Goal: Task Accomplishment & Management: Manage account settings

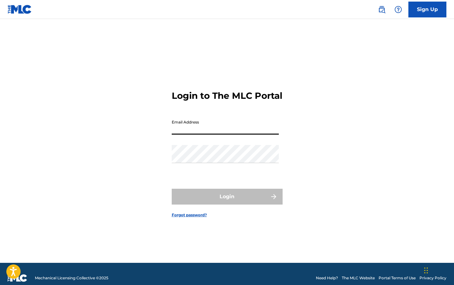
drag, startPoint x: 245, startPoint y: 149, endPoint x: 259, endPoint y: 135, distance: 19.5
click at [259, 135] on input "Email Address" at bounding box center [225, 126] width 107 height 18
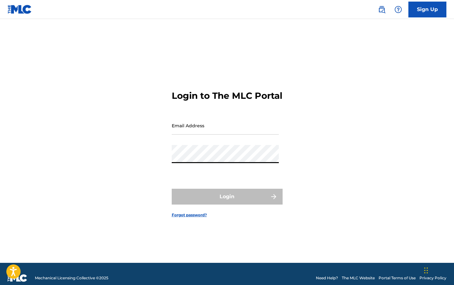
type input "[EMAIL_ADDRESS][DOMAIN_NAME]"
click at [227, 202] on button "Login" at bounding box center [227, 197] width 111 height 16
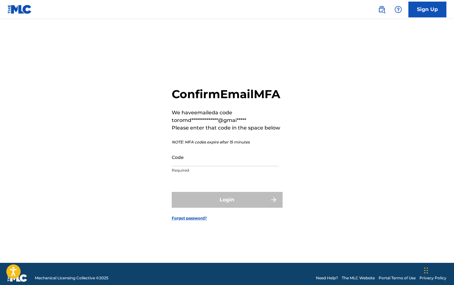
click at [212, 166] on input "Code" at bounding box center [225, 157] width 107 height 18
click at [253, 166] on input "Code" at bounding box center [225, 157] width 107 height 18
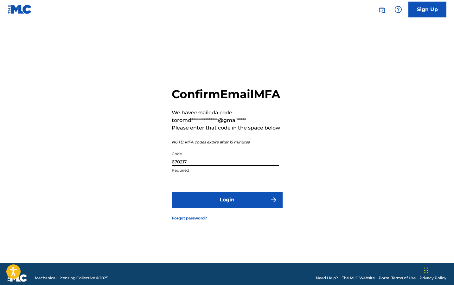
type input "670217"
click at [227, 207] on button "Login" at bounding box center [227, 200] width 111 height 16
